Goal: Task Accomplishment & Management: Manage account settings

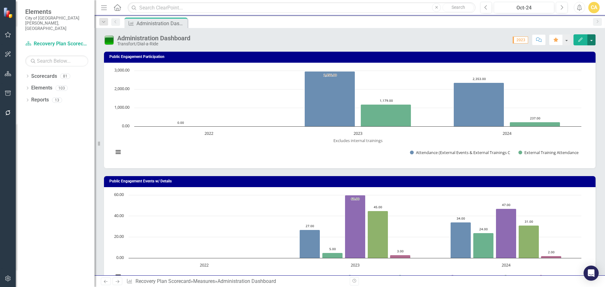
click at [593, 38] on button "button" at bounding box center [591, 39] width 8 height 11
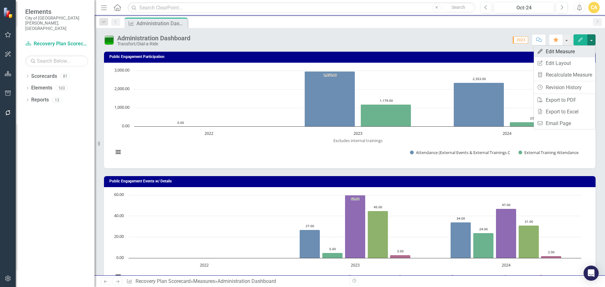
click at [561, 50] on link "Edit Edit Measure" at bounding box center [564, 52] width 61 height 12
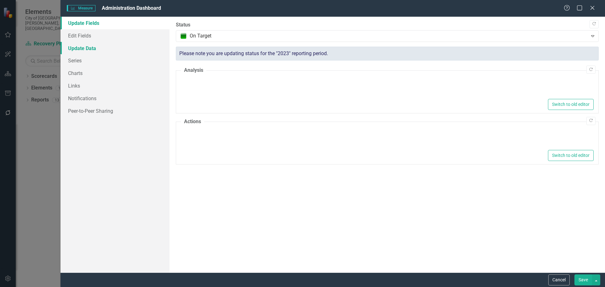
type textarea "<p>Data in social media is a placeholder until I have access to social media st…"
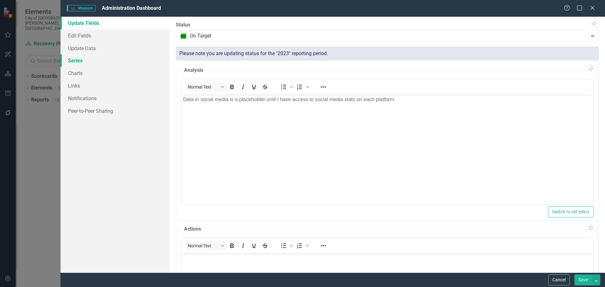
click at [78, 62] on link "Series" at bounding box center [115, 60] width 109 height 13
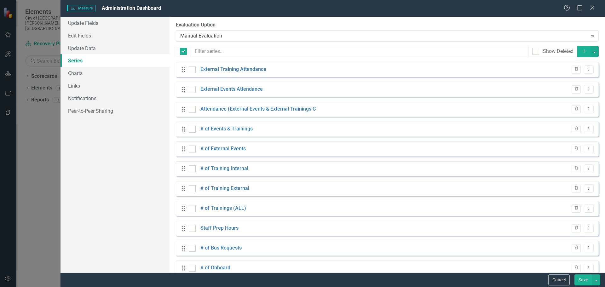
checkbox input "false"
click at [577, 49] on button "Add" at bounding box center [584, 51] width 14 height 11
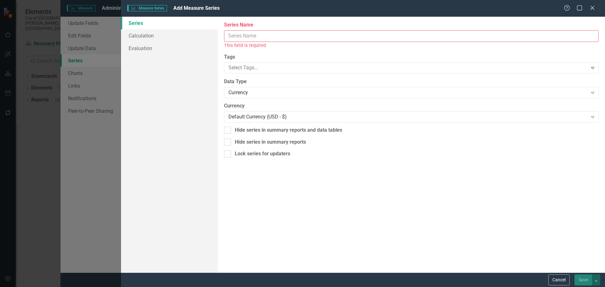
click at [242, 35] on input "Series Name" at bounding box center [411, 36] width 375 height 12
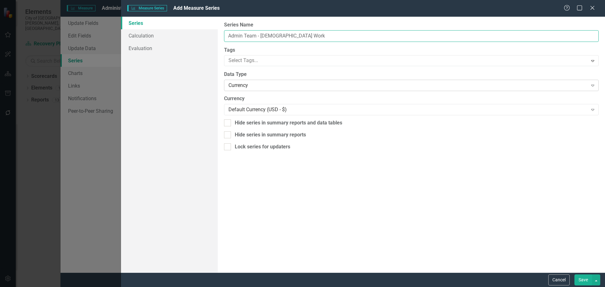
type input "Admin Team - [DEMOGRAPHIC_DATA] Work"
click at [283, 89] on div "Currency" at bounding box center [407, 85] width 359 height 7
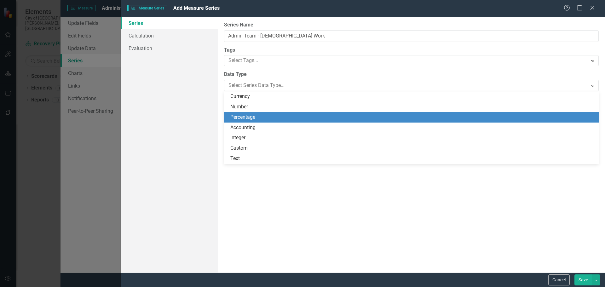
click at [252, 117] on div "Percentage" at bounding box center [412, 117] width 365 height 7
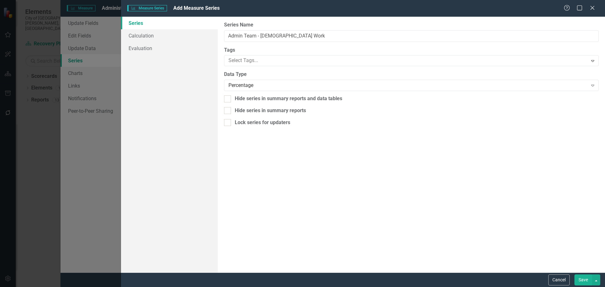
click at [584, 281] on button "Save" at bounding box center [584, 280] width 18 height 11
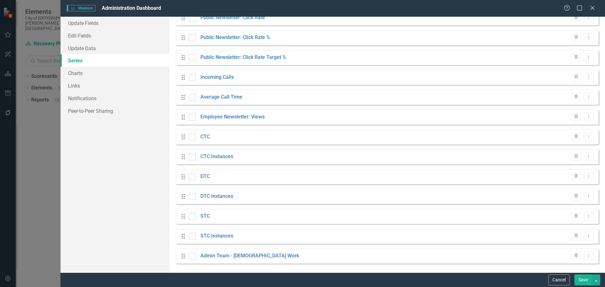
scroll to position [668, 0]
click at [586, 253] on icon "Dropdown Menu" at bounding box center [588, 255] width 5 height 4
click at [540, 233] on link "Copy Duplicate Measure Series" at bounding box center [553, 234] width 72 height 12
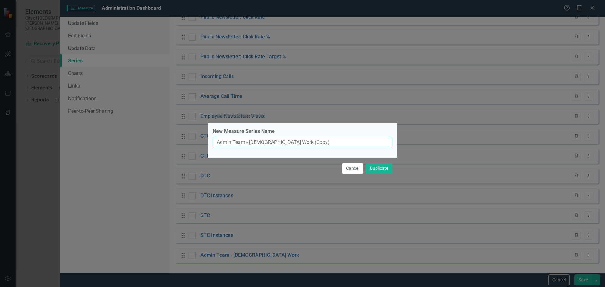
click at [322, 139] on input "Admin Team - [DEMOGRAPHIC_DATA] Work (Copy)" at bounding box center [303, 143] width 180 height 12
type input "Admin Team - Meetings"
click at [385, 170] on button "Duplicate" at bounding box center [379, 168] width 26 height 11
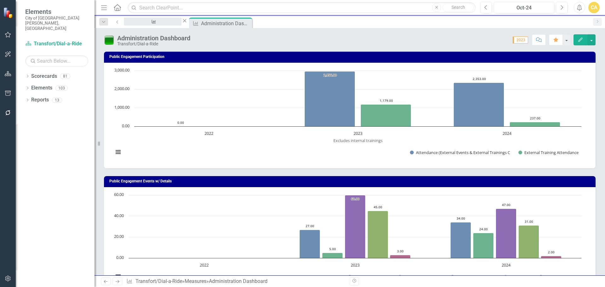
click at [145, 24] on div "Administration Dashboard" at bounding box center [153, 28] width 46 height 8
click at [224, 24] on div "Administration Dashboard" at bounding box center [217, 28] width 46 height 8
click at [248, 24] on icon at bounding box center [247, 22] width 3 height 3
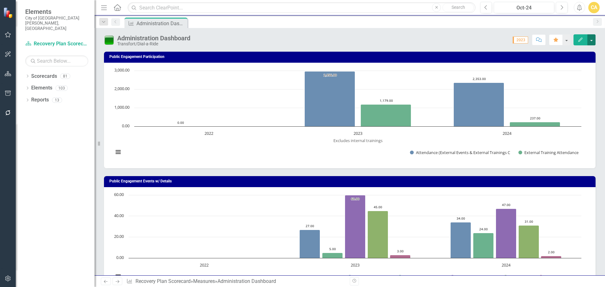
click at [594, 39] on button "button" at bounding box center [591, 39] width 8 height 11
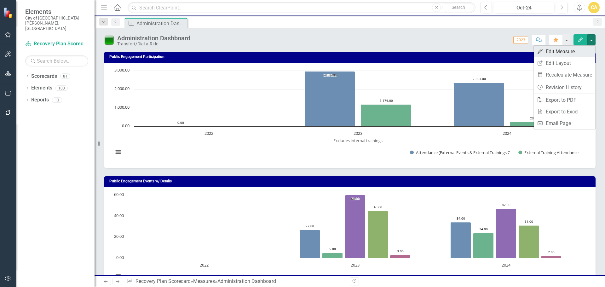
click at [573, 52] on link "Edit Edit Measure" at bounding box center [564, 52] width 61 height 12
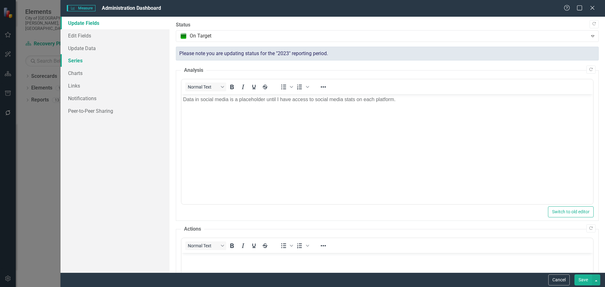
click at [77, 60] on link "Series" at bounding box center [115, 60] width 109 height 13
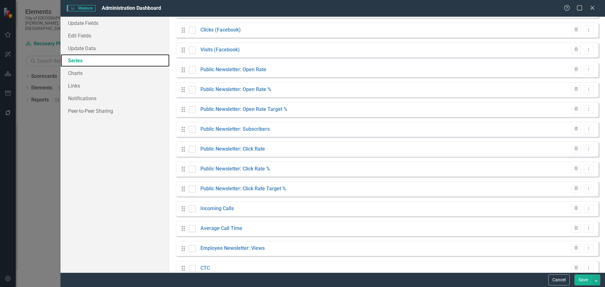
scroll to position [688, 0]
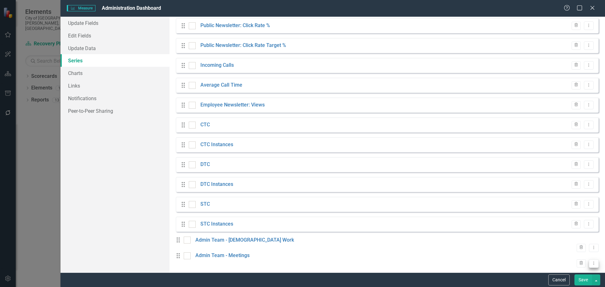
click at [591, 261] on icon "Dropdown Menu" at bounding box center [593, 263] width 5 height 4
click at [550, 232] on link "Copy Duplicate Measure Series" at bounding box center [553, 234] width 72 height 12
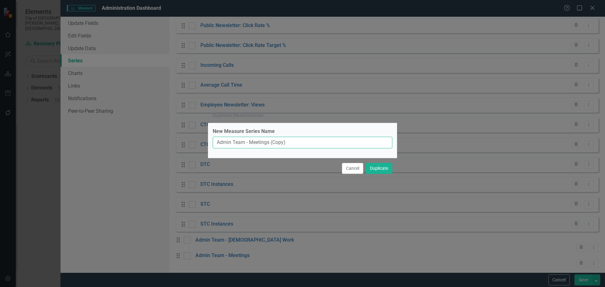
click at [311, 142] on input "Admin Team - Meetings (Copy)" at bounding box center [303, 143] width 180 height 12
type input "Admin Team - HR Related"
click at [377, 168] on button "Duplicate" at bounding box center [379, 168] width 26 height 11
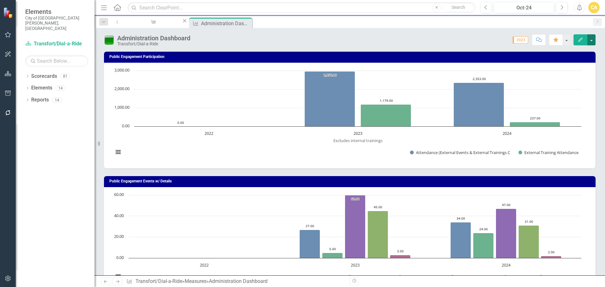
click at [593, 41] on button "button" at bounding box center [591, 39] width 8 height 11
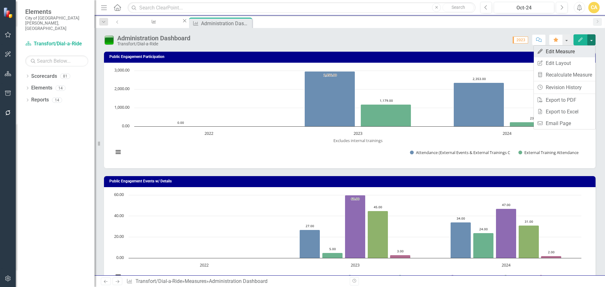
click at [556, 53] on link "Edit Edit Measure" at bounding box center [564, 52] width 61 height 12
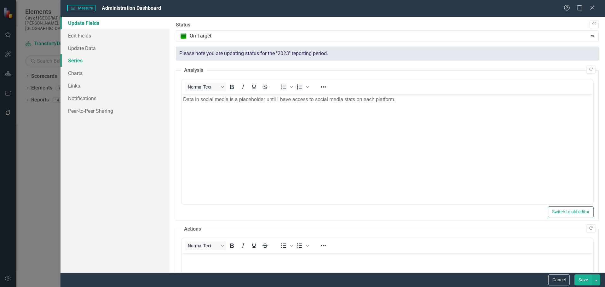
click at [80, 60] on link "Series" at bounding box center [115, 60] width 109 height 13
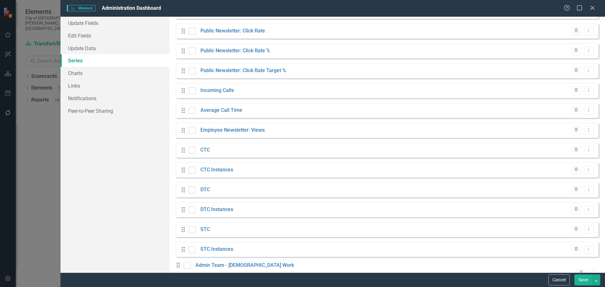
scroll to position [708, 0]
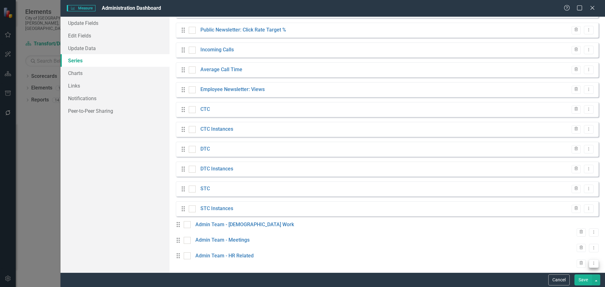
click at [591, 261] on icon "Dropdown Menu" at bounding box center [593, 263] width 5 height 4
click at [542, 222] on link "Edit Edit Measure Series" at bounding box center [553, 222] width 72 height 12
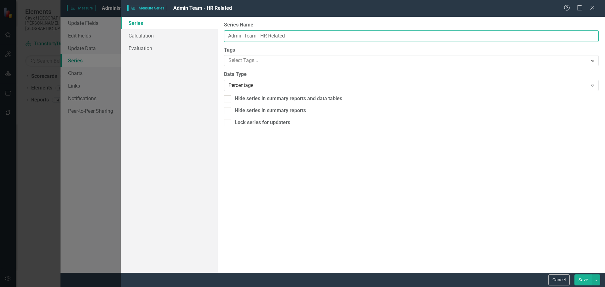
click at [320, 35] on input "Admin Team - HR Related" at bounding box center [411, 36] width 375 height 12
type input "Admin Team - Payroll Related"
click at [580, 282] on button "Save" at bounding box center [584, 280] width 18 height 11
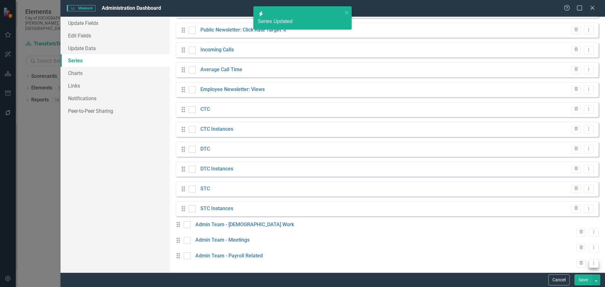
click at [591, 261] on icon "Dropdown Menu" at bounding box center [593, 263] width 5 height 4
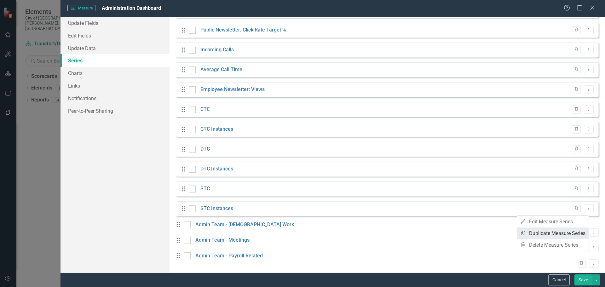
click at [541, 231] on link "Copy Duplicate Measure Series" at bounding box center [553, 234] width 72 height 12
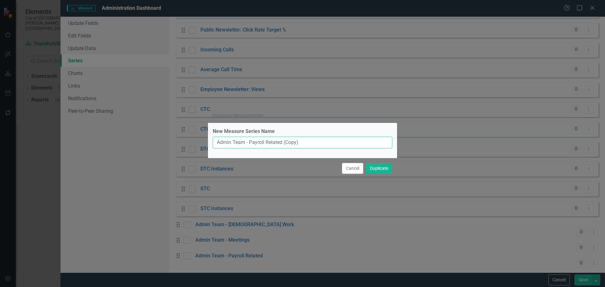
click at [322, 140] on input "Admin Team - Payroll Related (Copy)" at bounding box center [303, 143] width 180 height 12
type input "Admin Team - General Admin Tasks"
click at [377, 167] on button "Duplicate" at bounding box center [379, 168] width 26 height 11
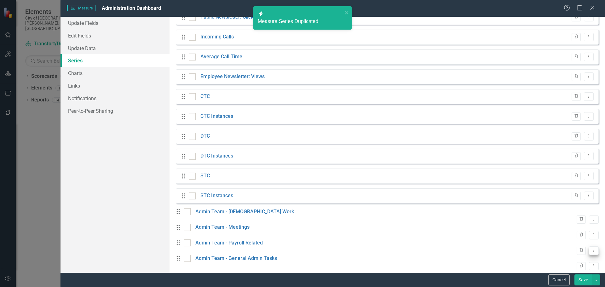
click at [589, 253] on button "Dropdown Menu" at bounding box center [594, 250] width 10 height 9
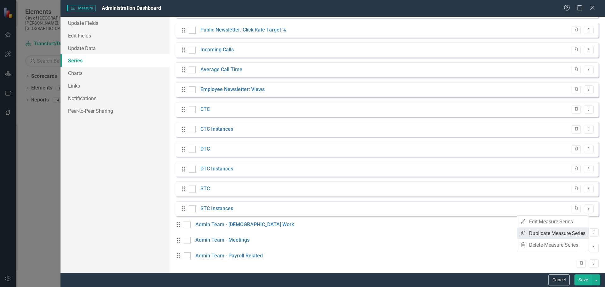
click at [557, 232] on link "Copy Duplicate Measure Series" at bounding box center [553, 234] width 72 height 12
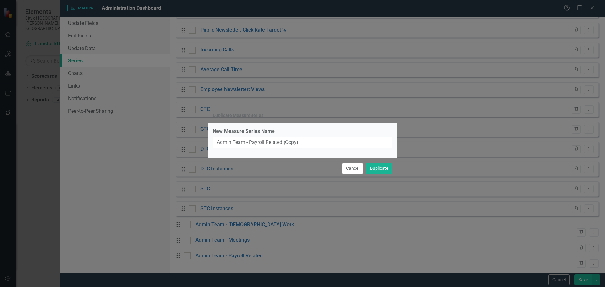
click at [315, 143] on input "Admin Team - Payroll Related (Copy)" at bounding box center [303, 143] width 180 height 12
type input "Admin Team - Program Related"
click at [379, 167] on button "Duplicate" at bounding box center [379, 168] width 26 height 11
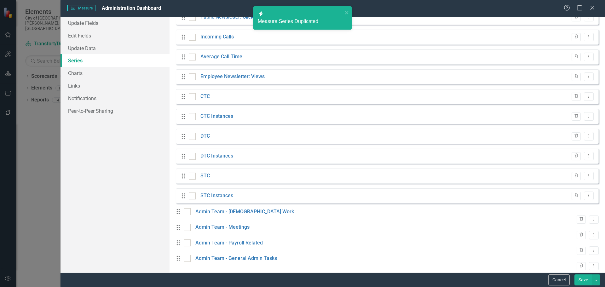
scroll to position [727, 0]
